Goal: Transaction & Acquisition: Subscribe to service/newsletter

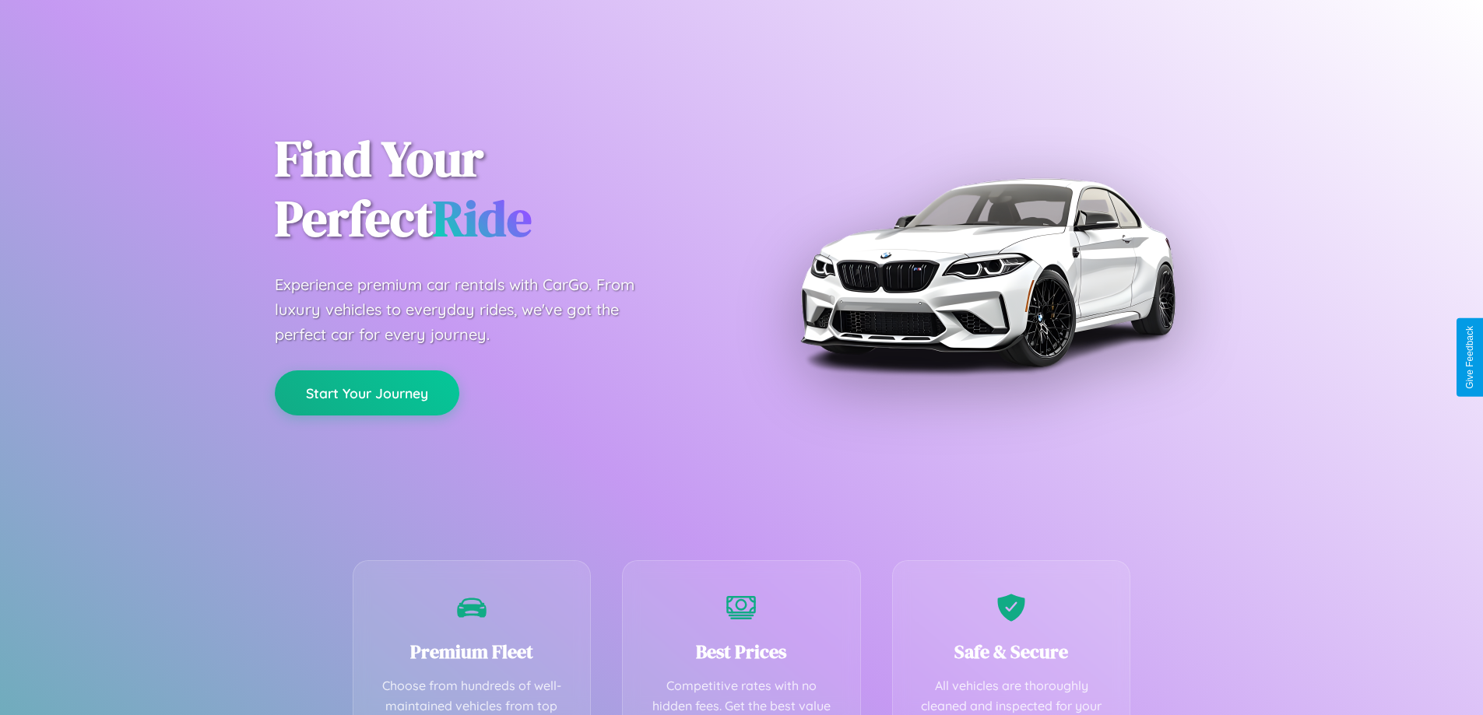
scroll to position [454, 0]
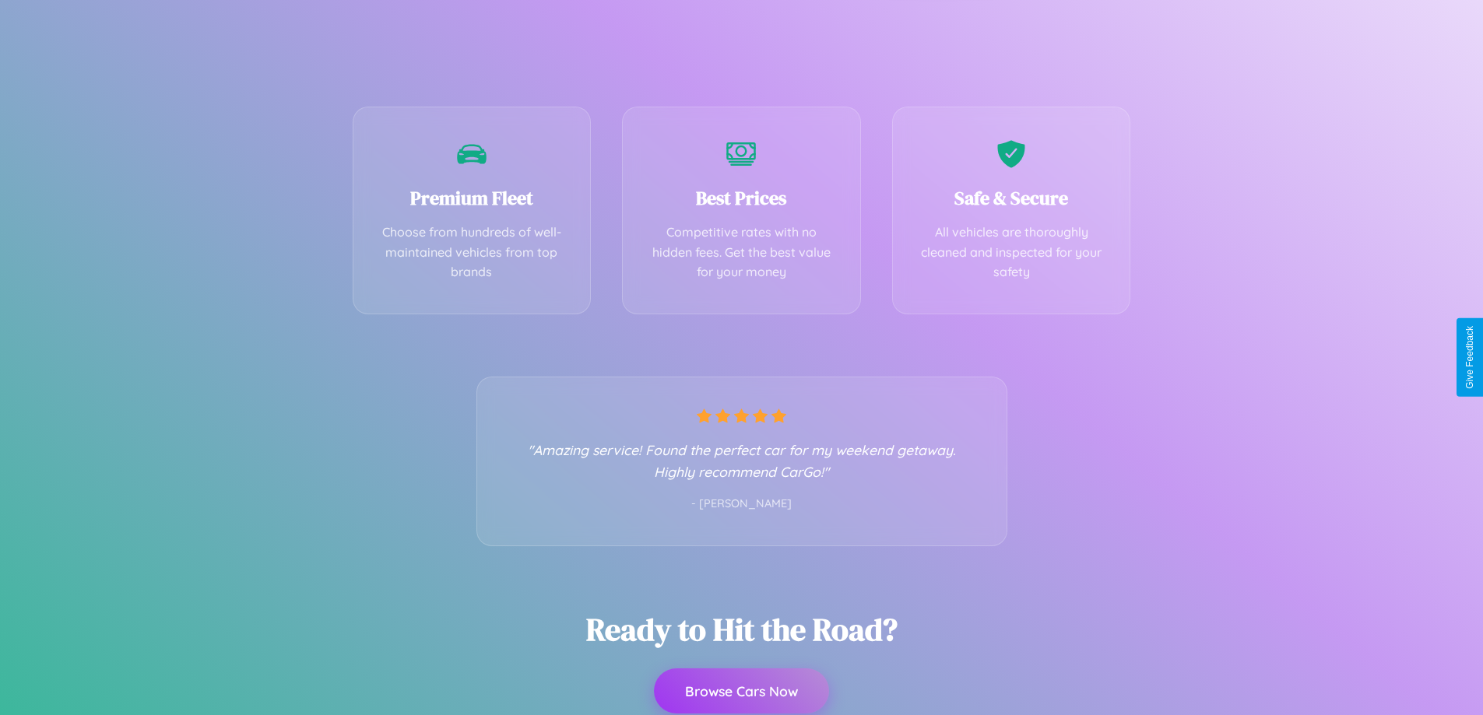
click at [741, 691] on button "Browse Cars Now" at bounding box center [741, 691] width 175 height 45
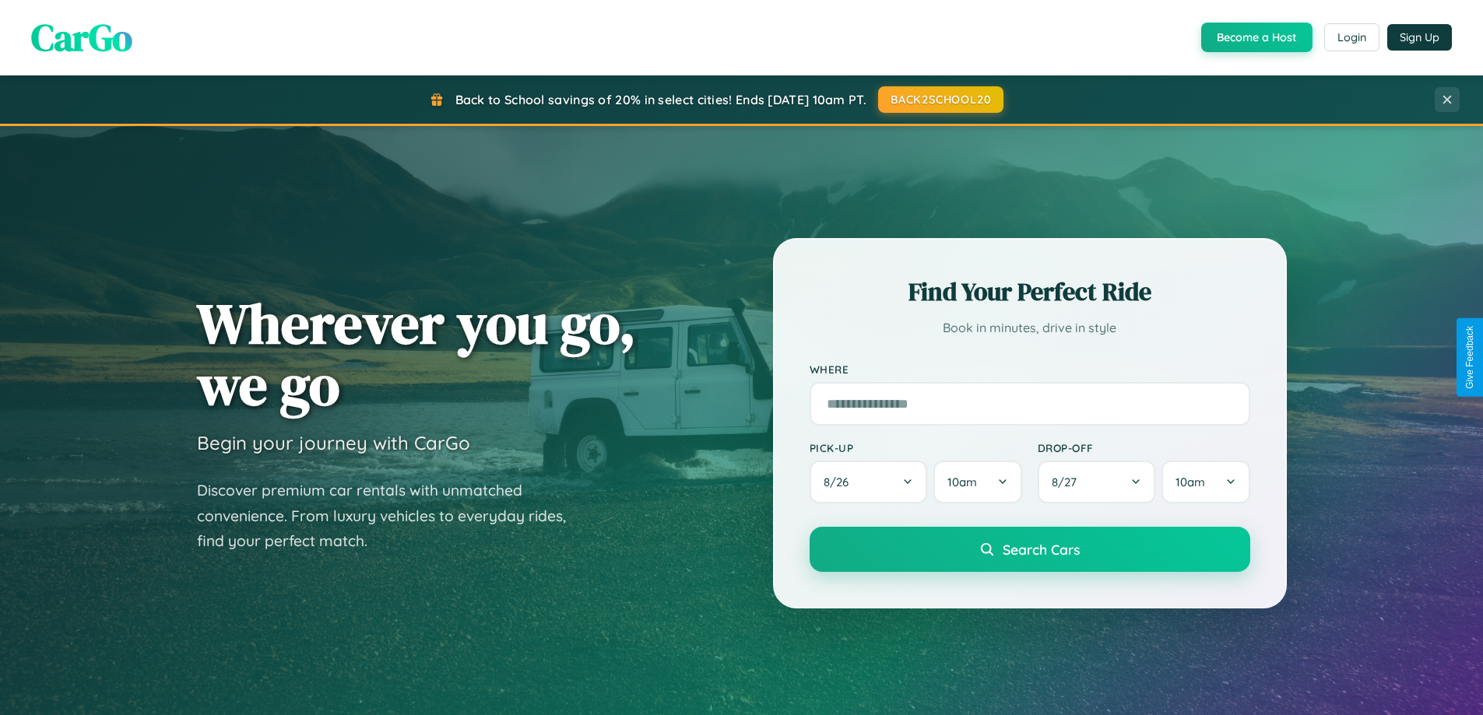
scroll to position [1071, 0]
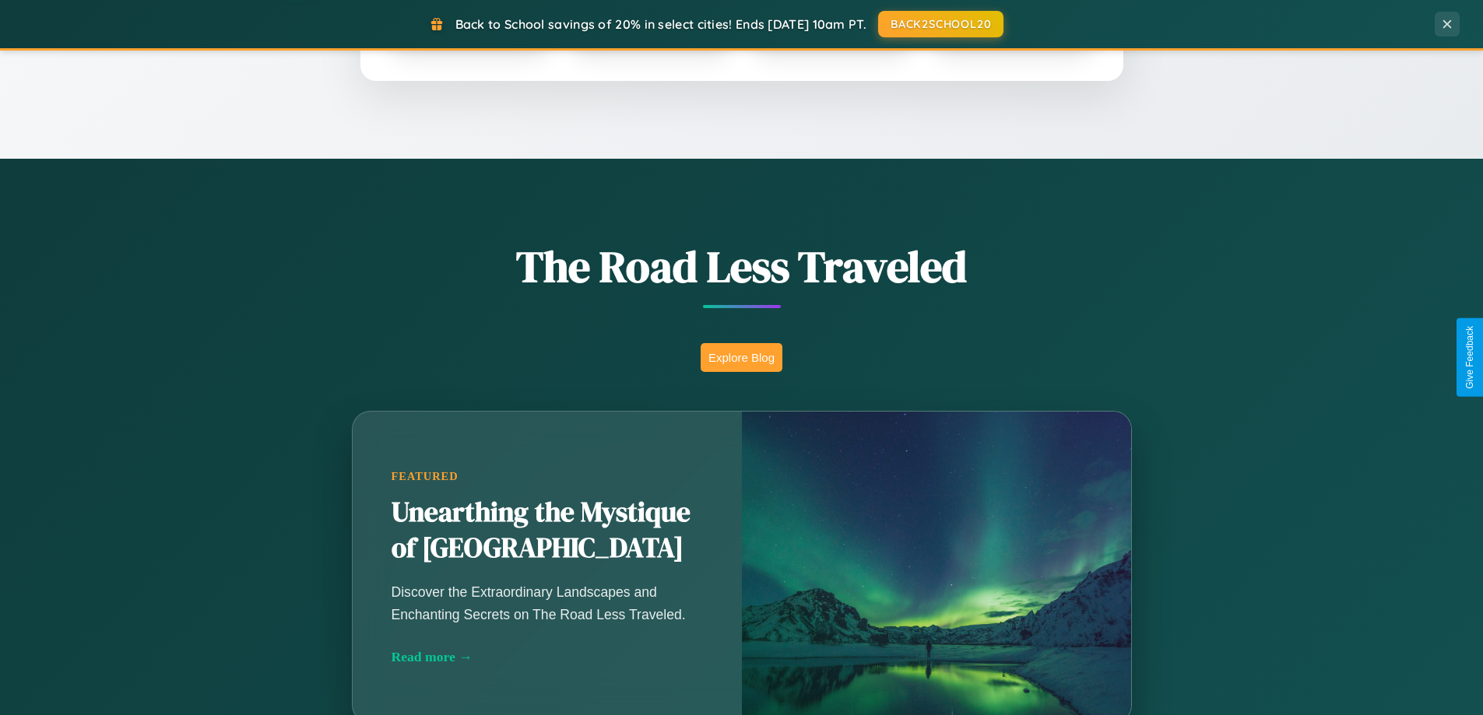
click at [741, 357] on button "Explore Blog" at bounding box center [742, 357] width 82 height 29
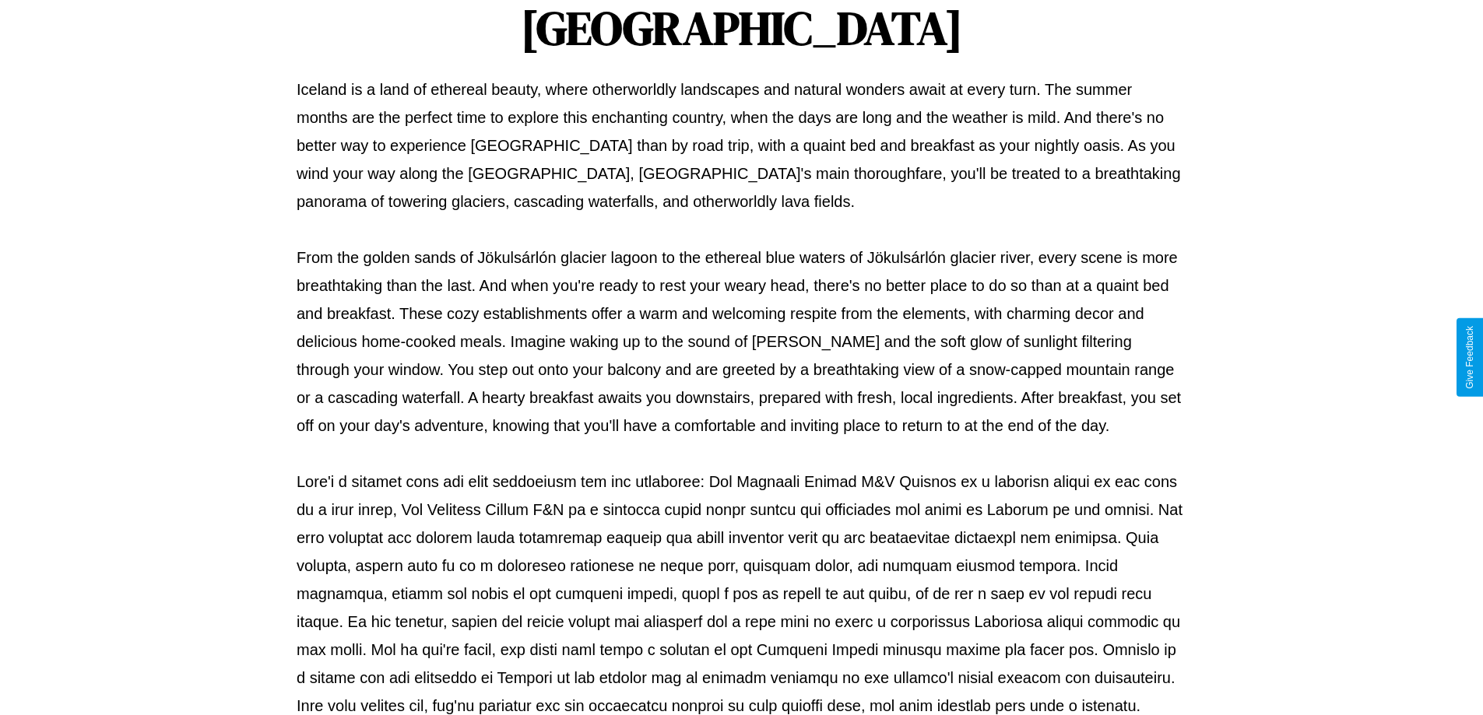
scroll to position [504, 0]
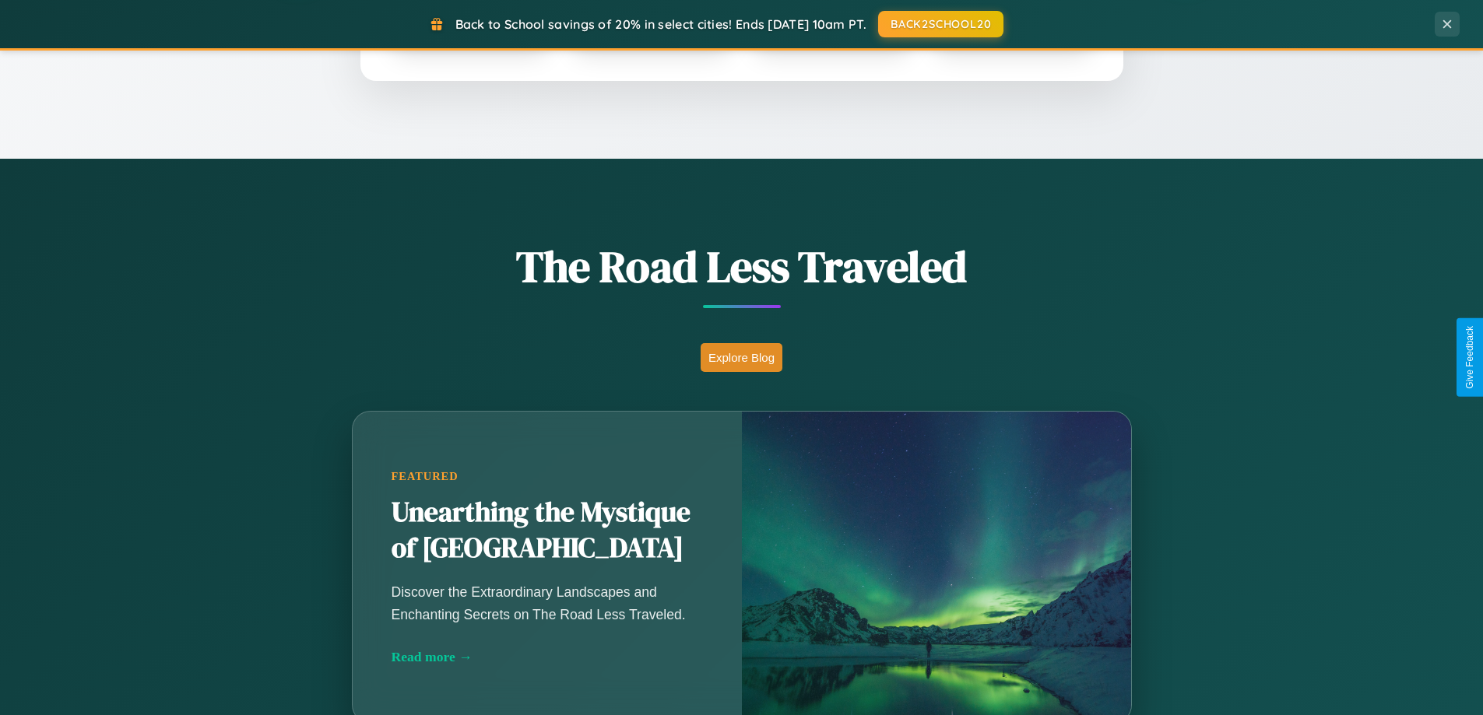
scroll to position [671, 0]
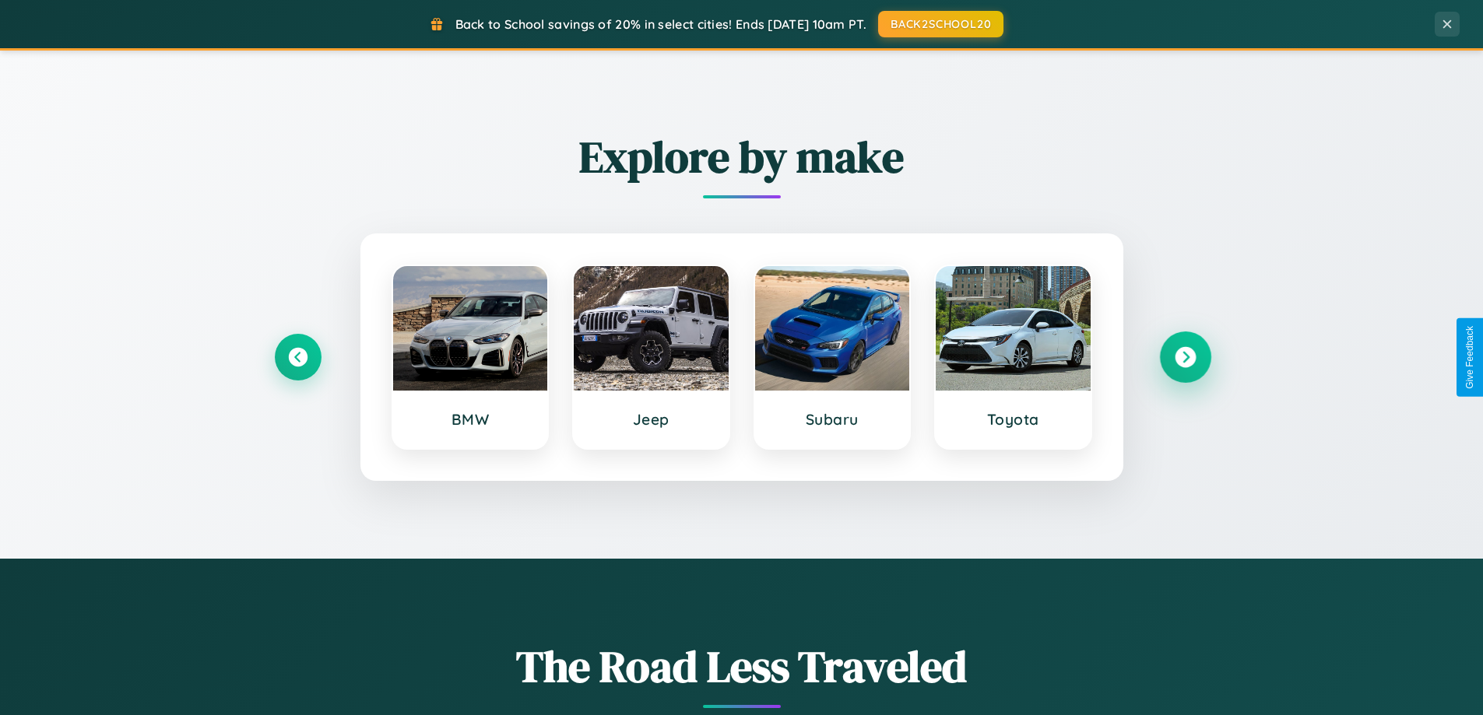
click at [1185, 357] on icon at bounding box center [1185, 357] width 21 height 21
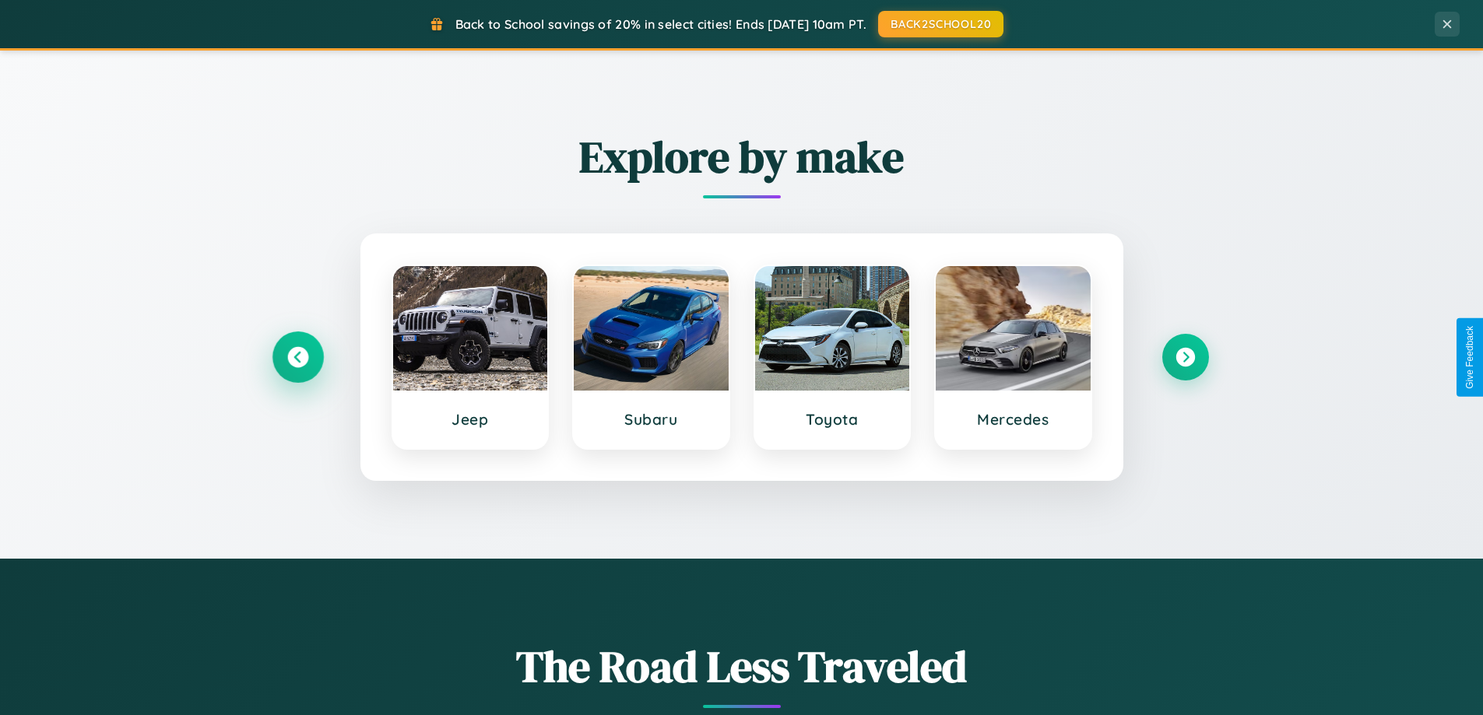
click at [297, 357] on icon at bounding box center [297, 357] width 21 height 21
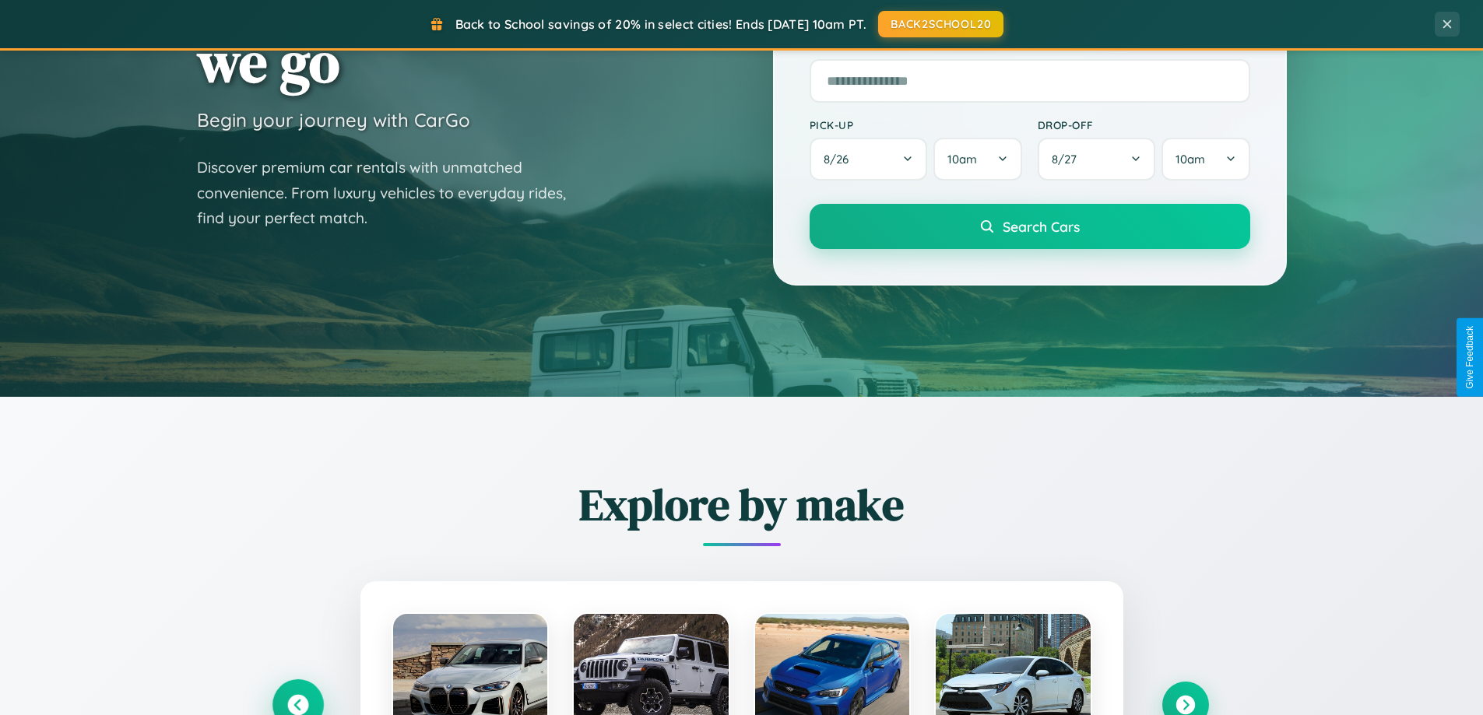
scroll to position [0, 0]
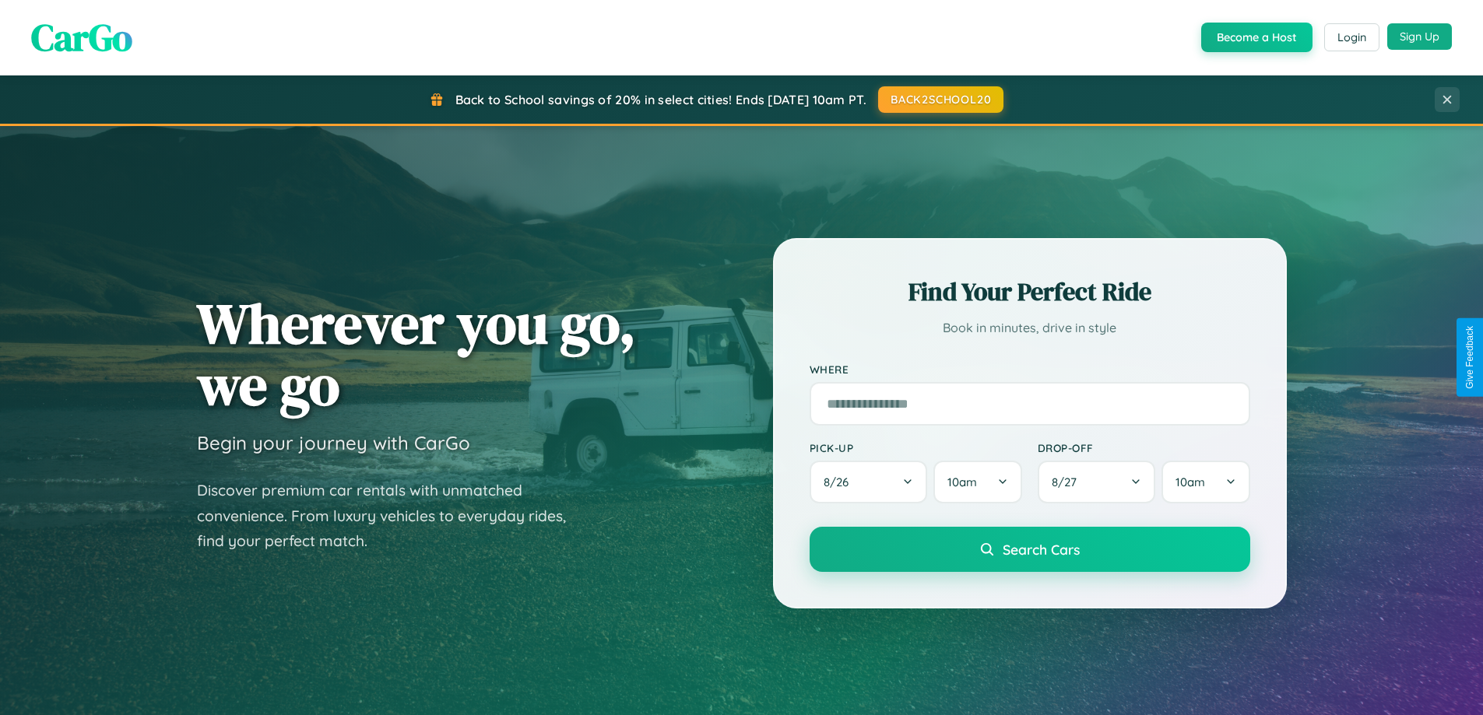
click at [1419, 37] on button "Sign Up" at bounding box center [1419, 36] width 65 height 26
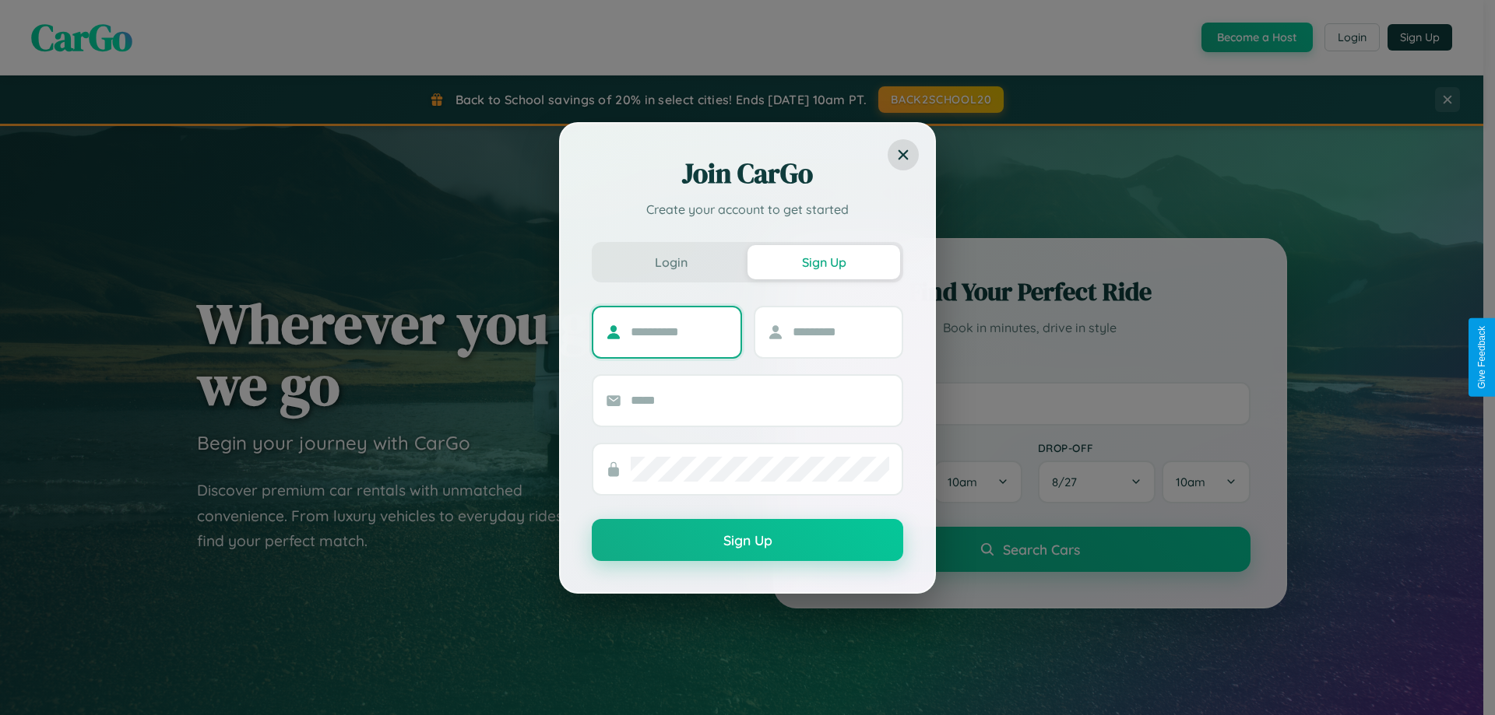
click at [679, 332] on input "text" at bounding box center [679, 332] width 97 height 25
type input "*********"
click at [840, 332] on input "text" at bounding box center [840, 332] width 97 height 25
type input "********"
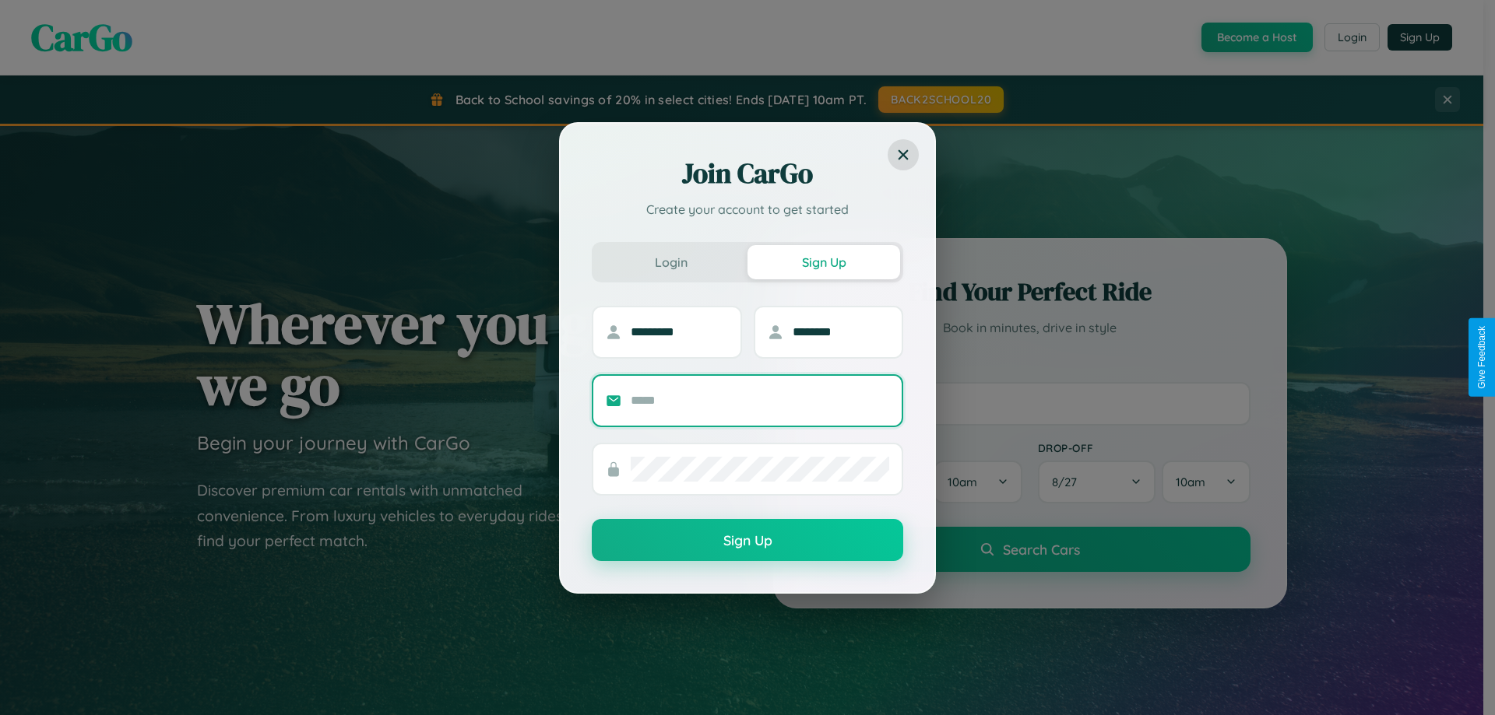
click at [760, 400] on input "text" at bounding box center [760, 400] width 258 height 25
type input "**********"
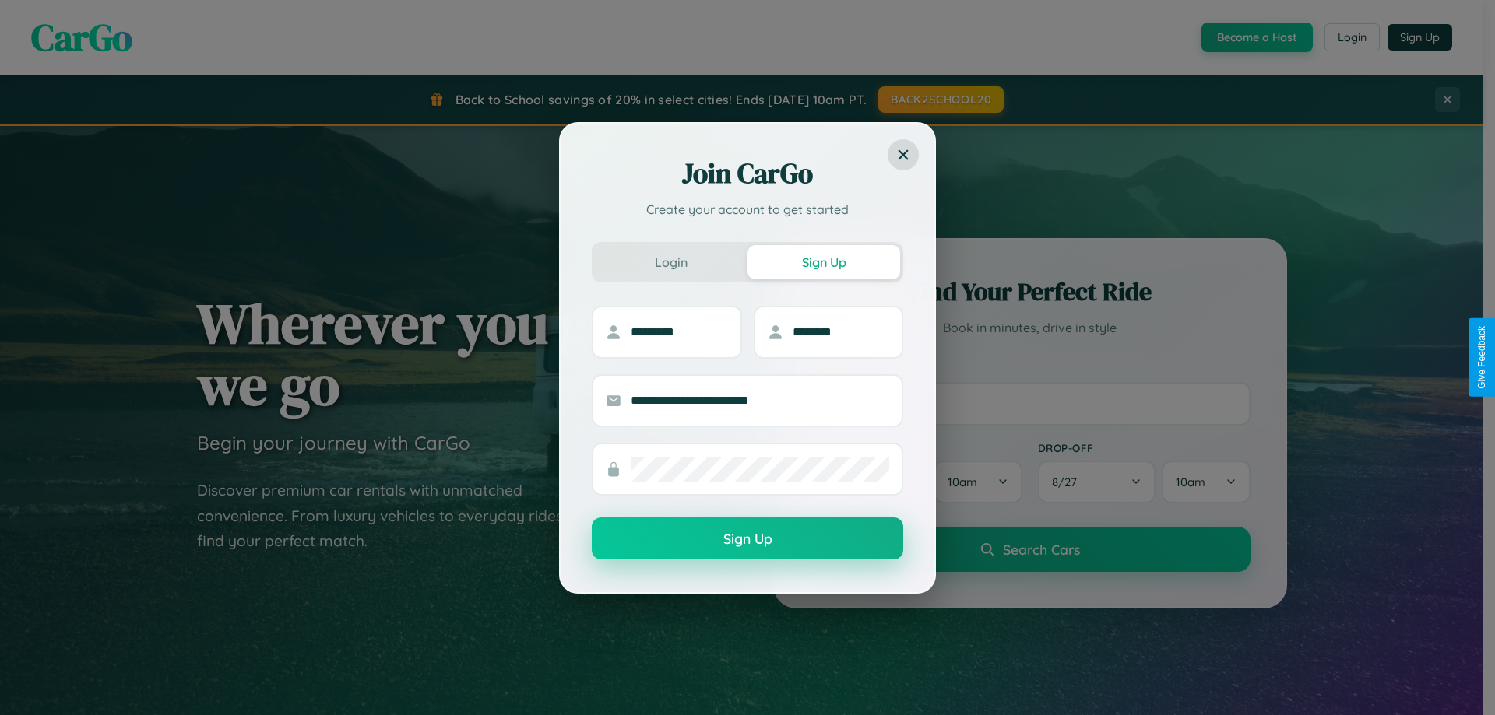
click at [747, 539] on button "Sign Up" at bounding box center [747, 539] width 311 height 42
